Goal: Transaction & Acquisition: Purchase product/service

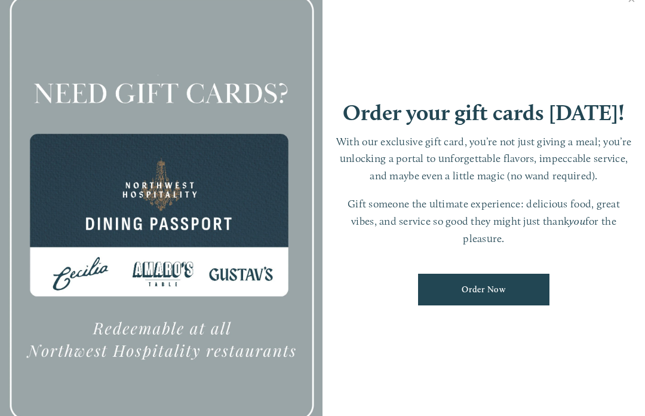
click at [516, 301] on link "Order Now" at bounding box center [483, 290] width 131 height 32
click at [626, 16] on link "Close" at bounding box center [631, 0] width 23 height 33
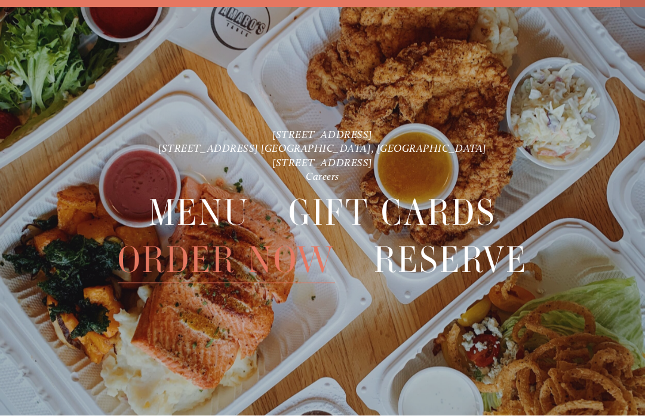
click at [292, 266] on span "Order Now" at bounding box center [226, 260] width 217 height 47
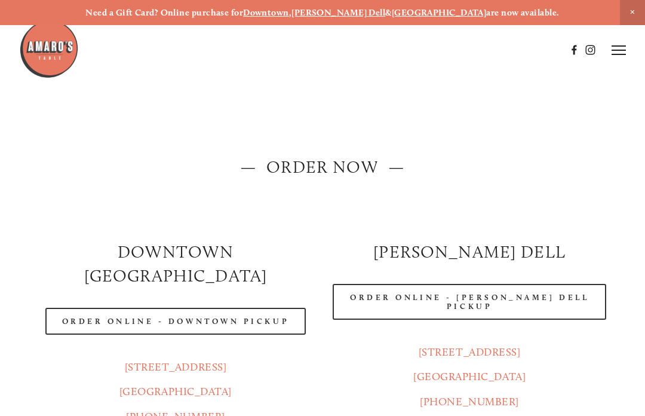
click at [530, 302] on link "Order Online - [PERSON_NAME] Dell Pickup" at bounding box center [470, 302] width 274 height 36
click at [49, 57] on img at bounding box center [49, 49] width 60 height 60
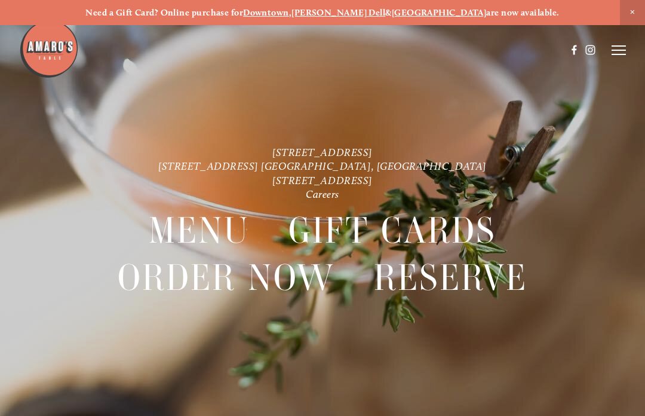
click at [623, 50] on line at bounding box center [619, 50] width 14 height 0
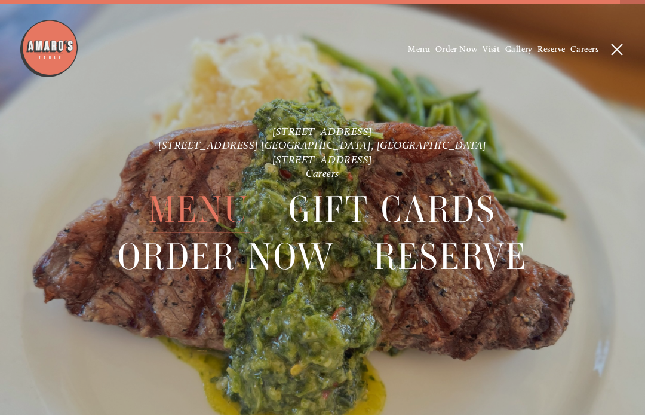
scroll to position [25, 0]
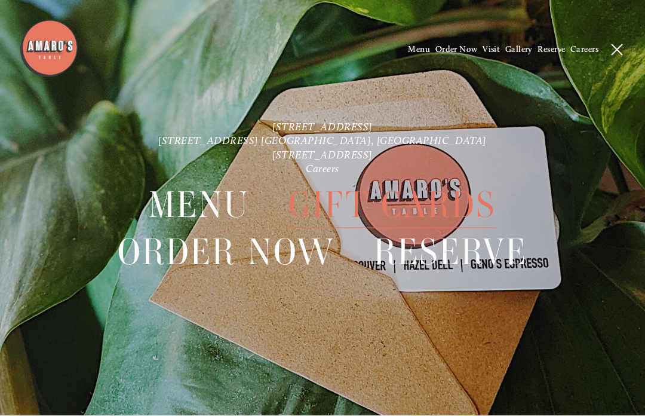
click at [411, 50] on span "Menu" at bounding box center [419, 50] width 22 height 10
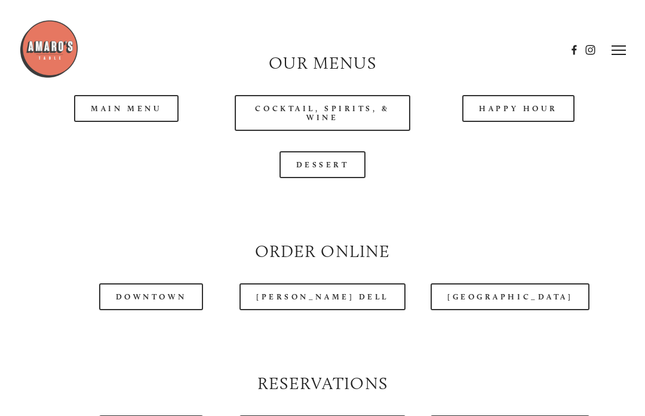
scroll to position [1024, 0]
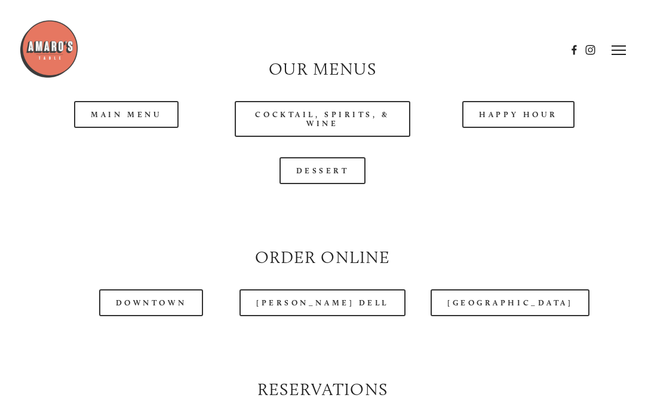
click at [115, 111] on link "Main Menu" at bounding box center [126, 114] width 105 height 27
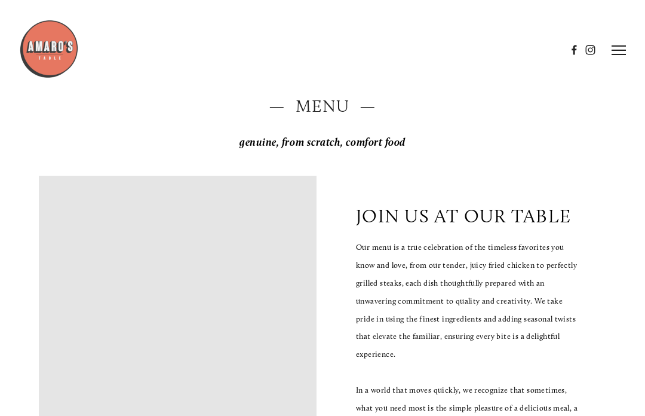
scroll to position [0, 0]
